Goal: Find specific page/section: Find specific page/section

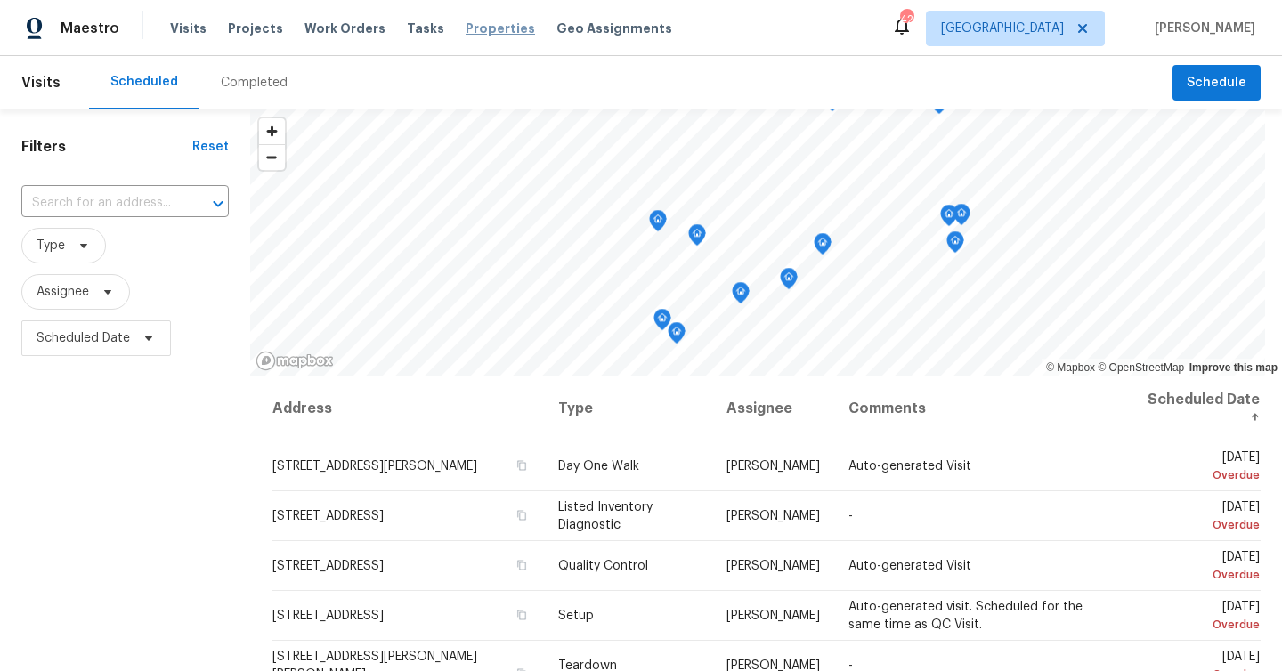
click at [469, 28] on span "Properties" at bounding box center [500, 29] width 69 height 18
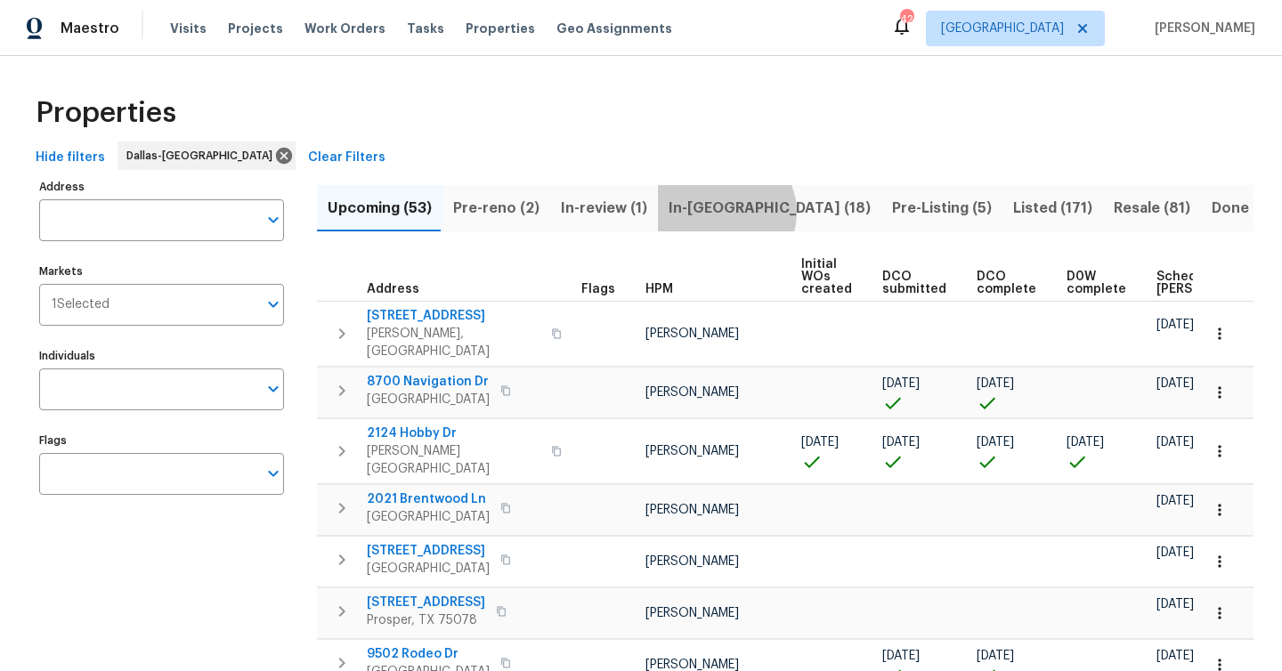
click at [714, 212] on span "In-[GEOGRAPHIC_DATA] (18)" at bounding box center [770, 208] width 202 height 25
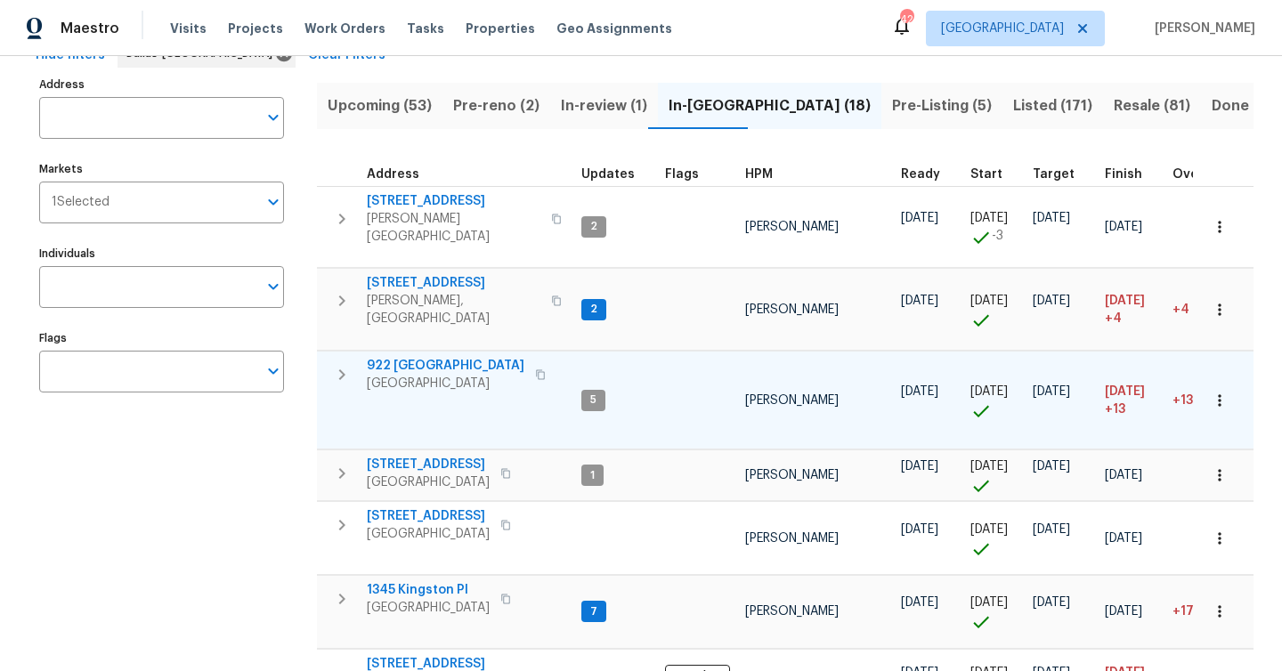
scroll to position [104, 0]
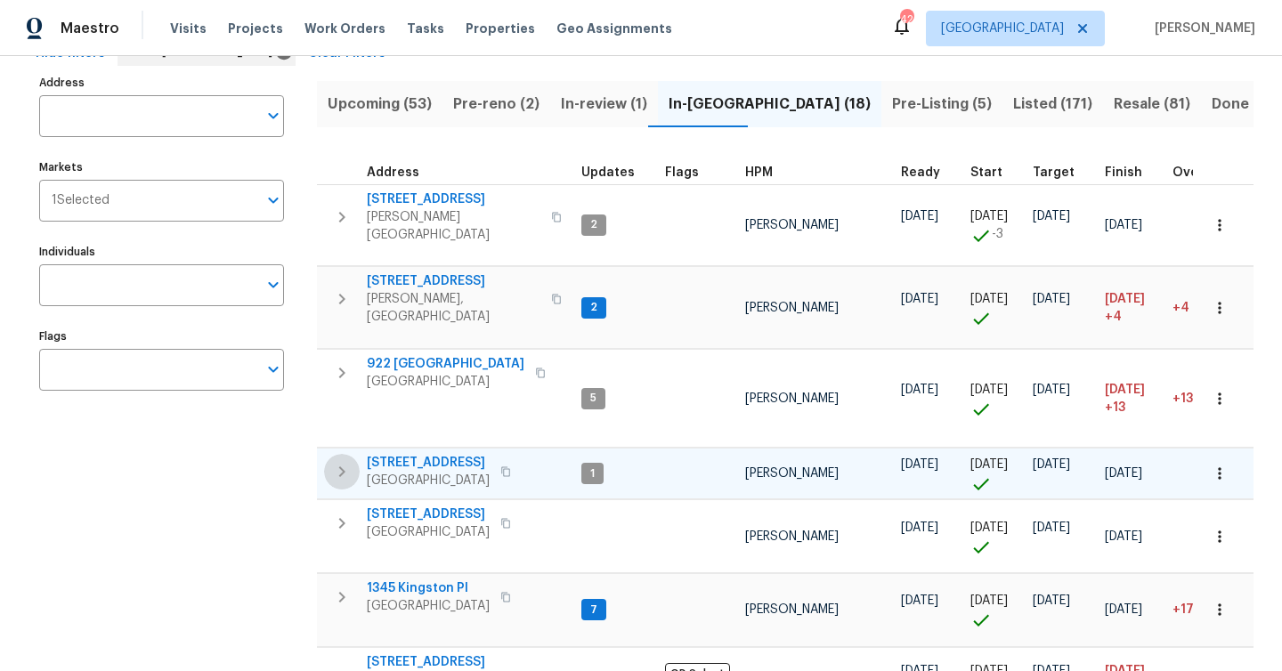
click at [340, 461] on icon "button" at bounding box center [341, 471] width 21 height 21
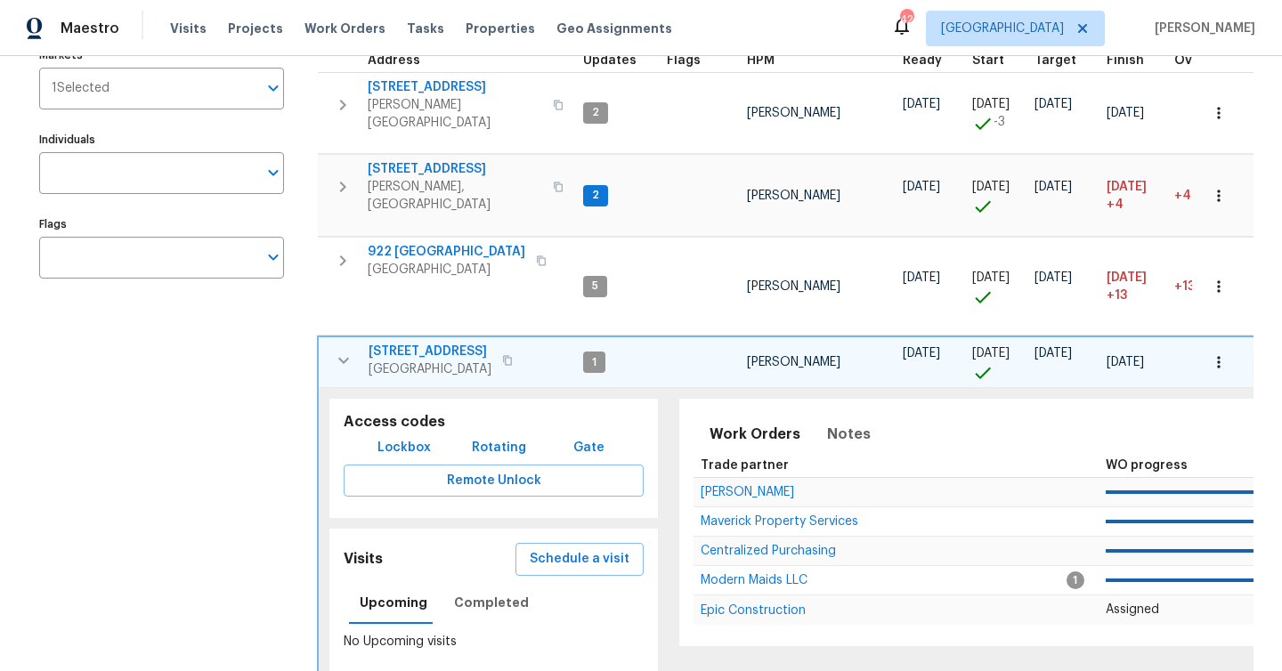
scroll to position [215, 0]
click at [427, 344] on span "[STREET_ADDRESS]" at bounding box center [430, 353] width 123 height 18
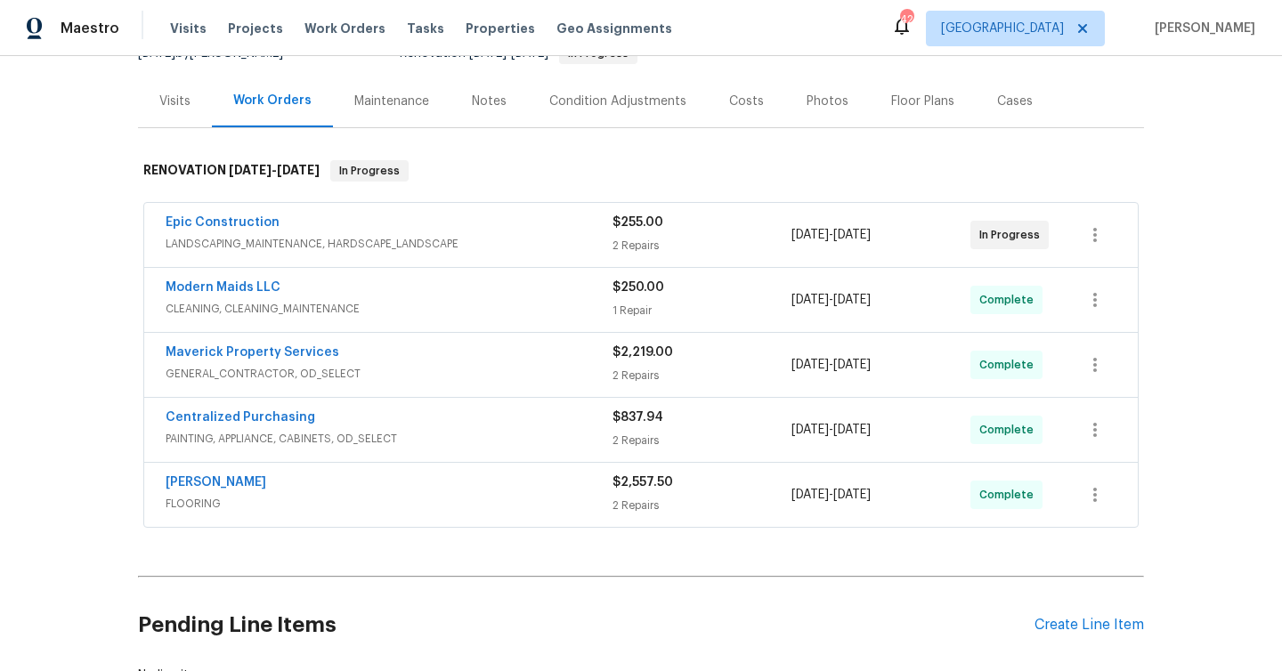
scroll to position [198, 0]
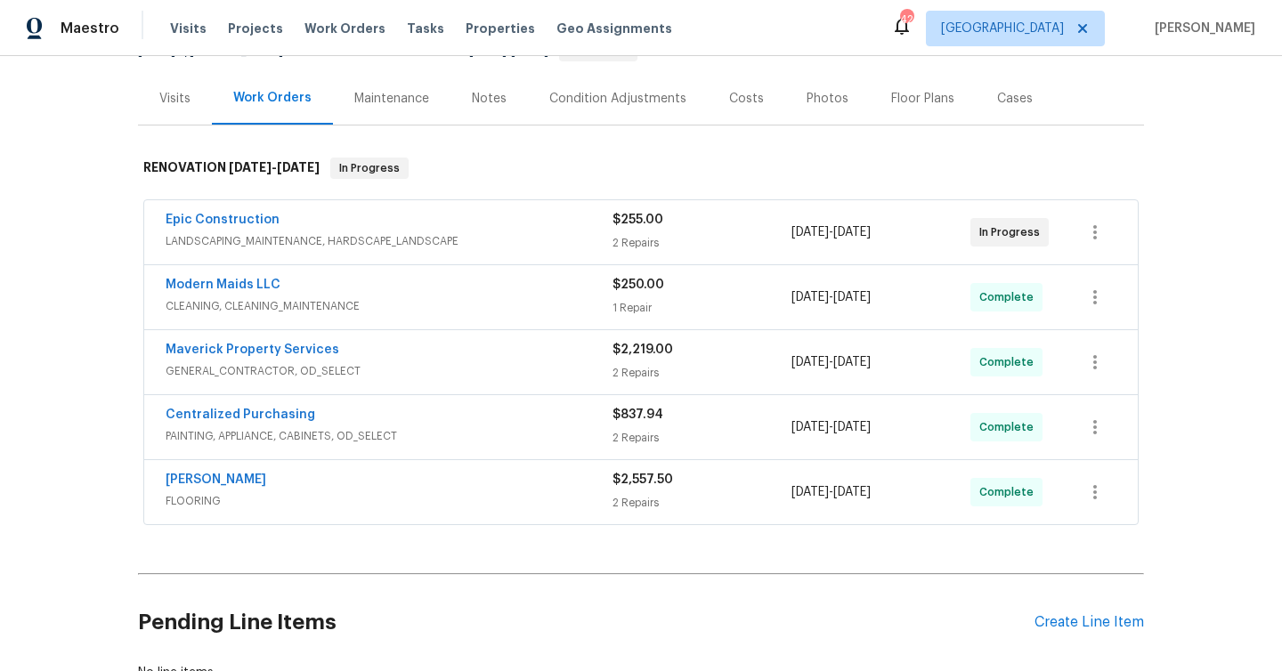
click at [418, 351] on div "Maverick Property Services" at bounding box center [389, 351] width 447 height 21
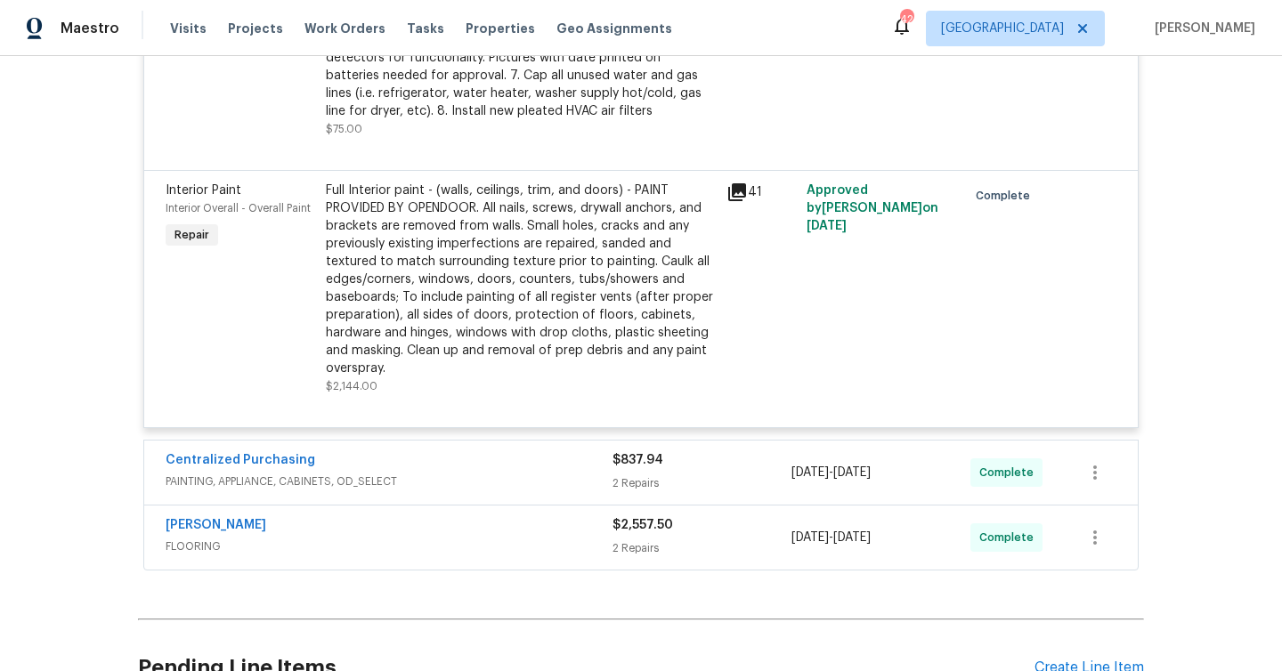
scroll to position [797, 0]
click at [509, 453] on div "Centralized Purchasing" at bounding box center [389, 460] width 447 height 21
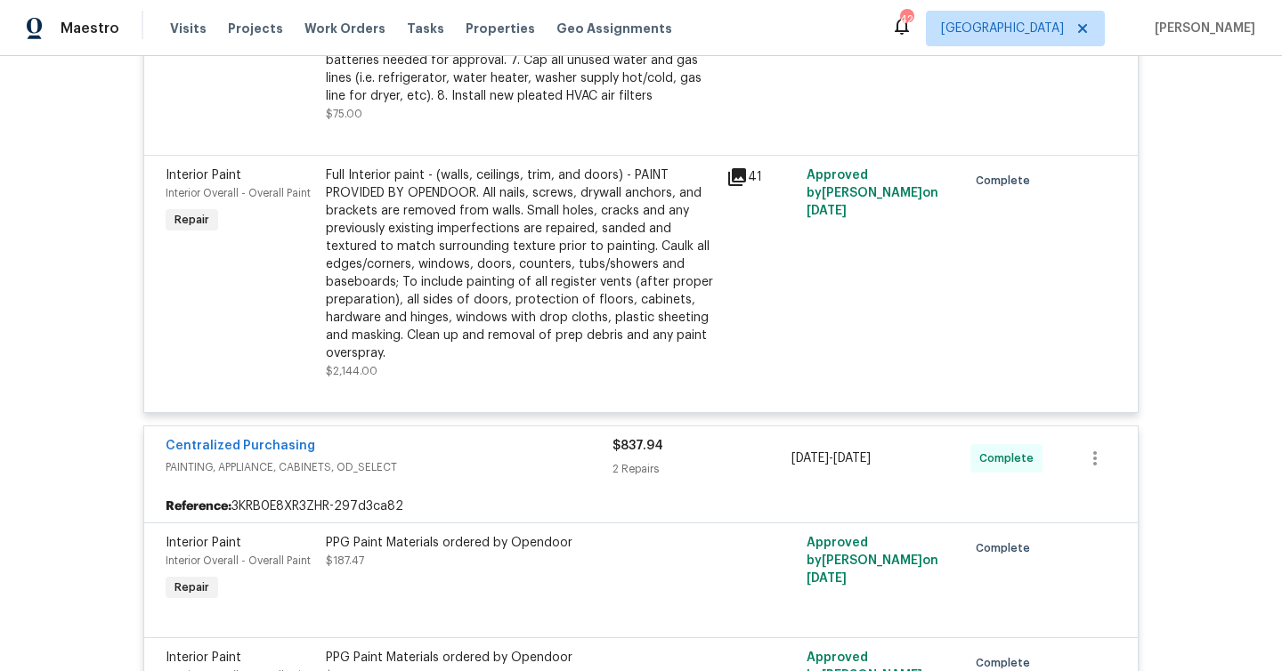
scroll to position [820, 0]
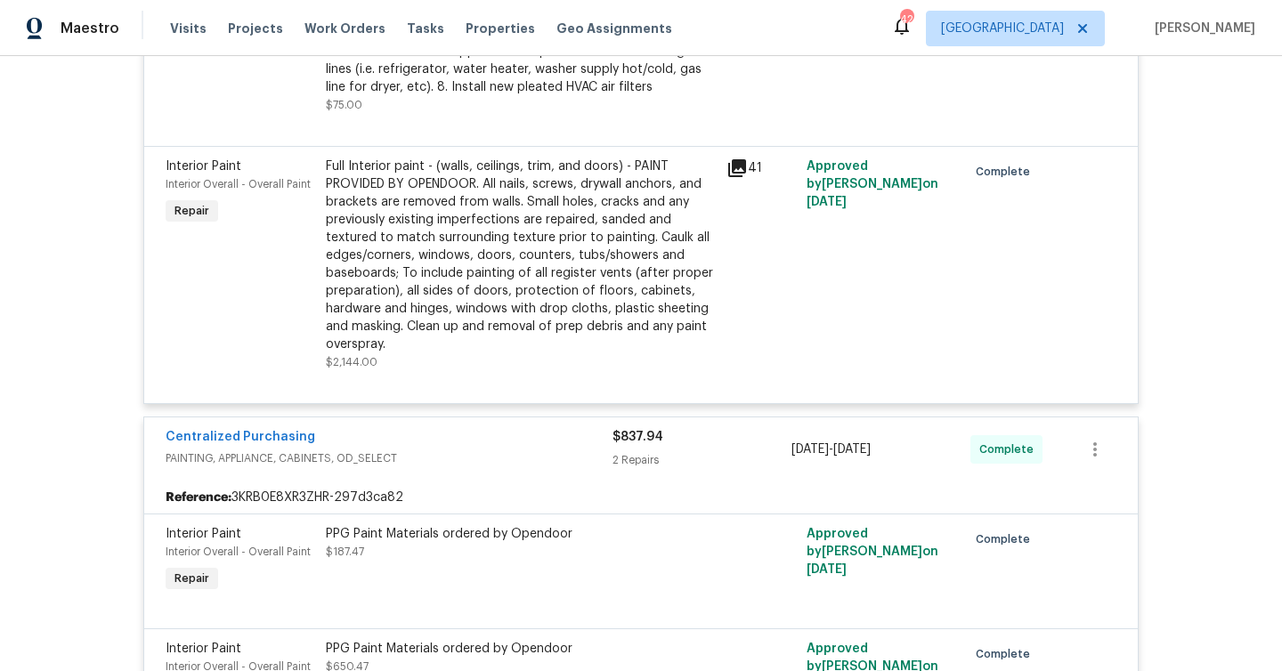
click at [230, 179] on span "Interior Overall - Overall Paint" at bounding box center [238, 184] width 145 height 11
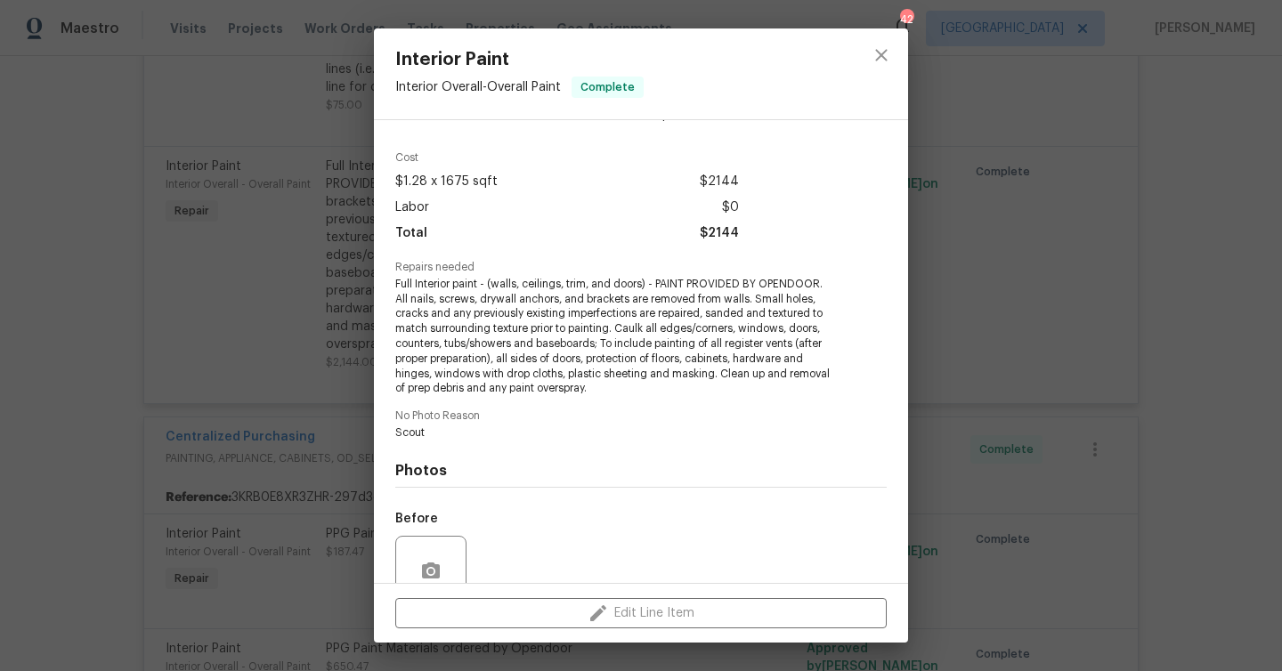
scroll to position [0, 0]
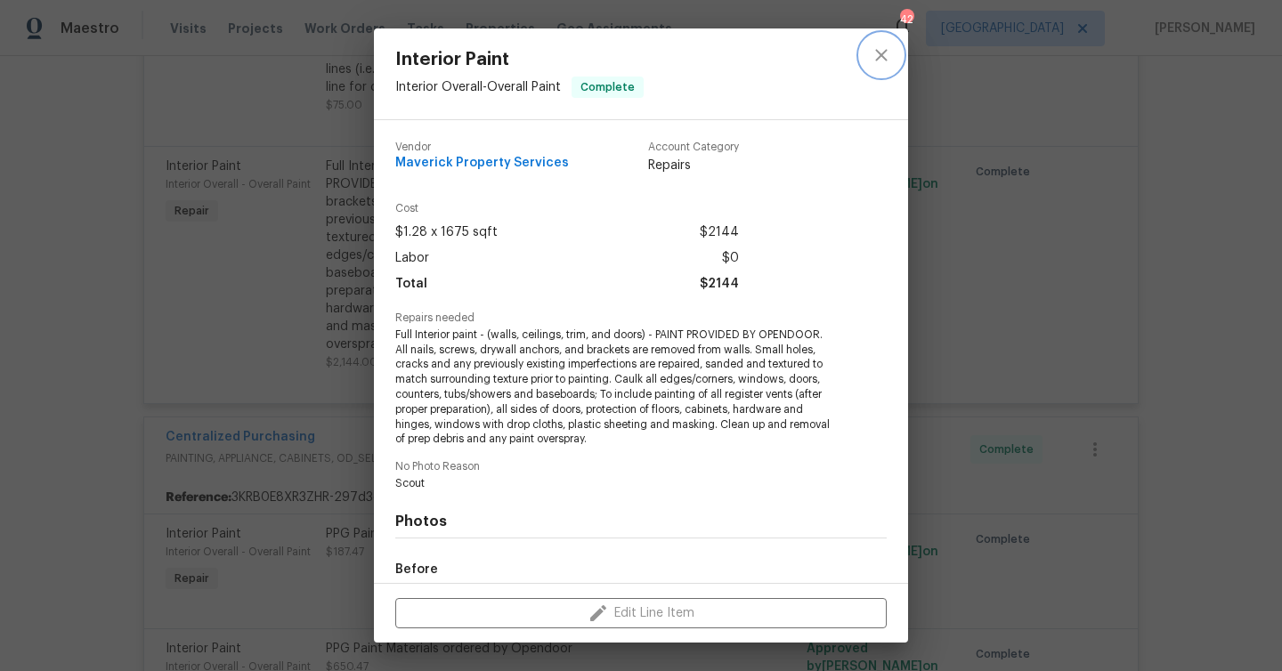
click at [882, 59] on icon "close" at bounding box center [881, 55] width 21 height 21
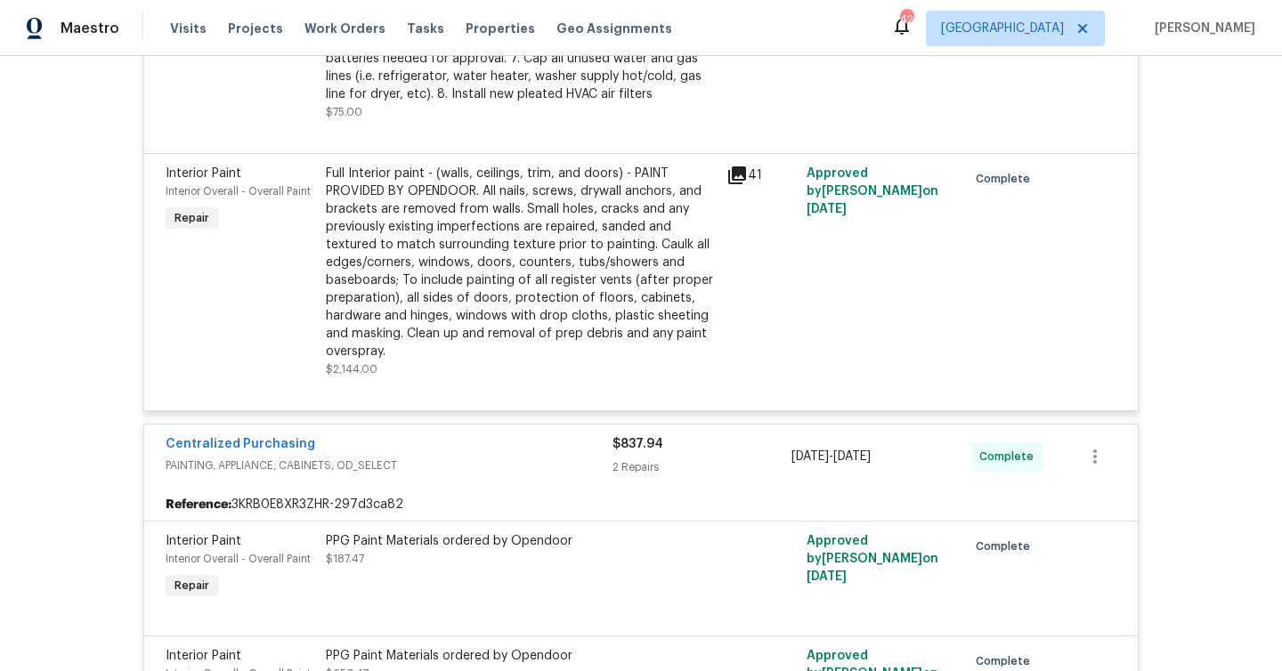
scroll to position [823, 0]
